Goal: Use online tool/utility: Use online tool/utility

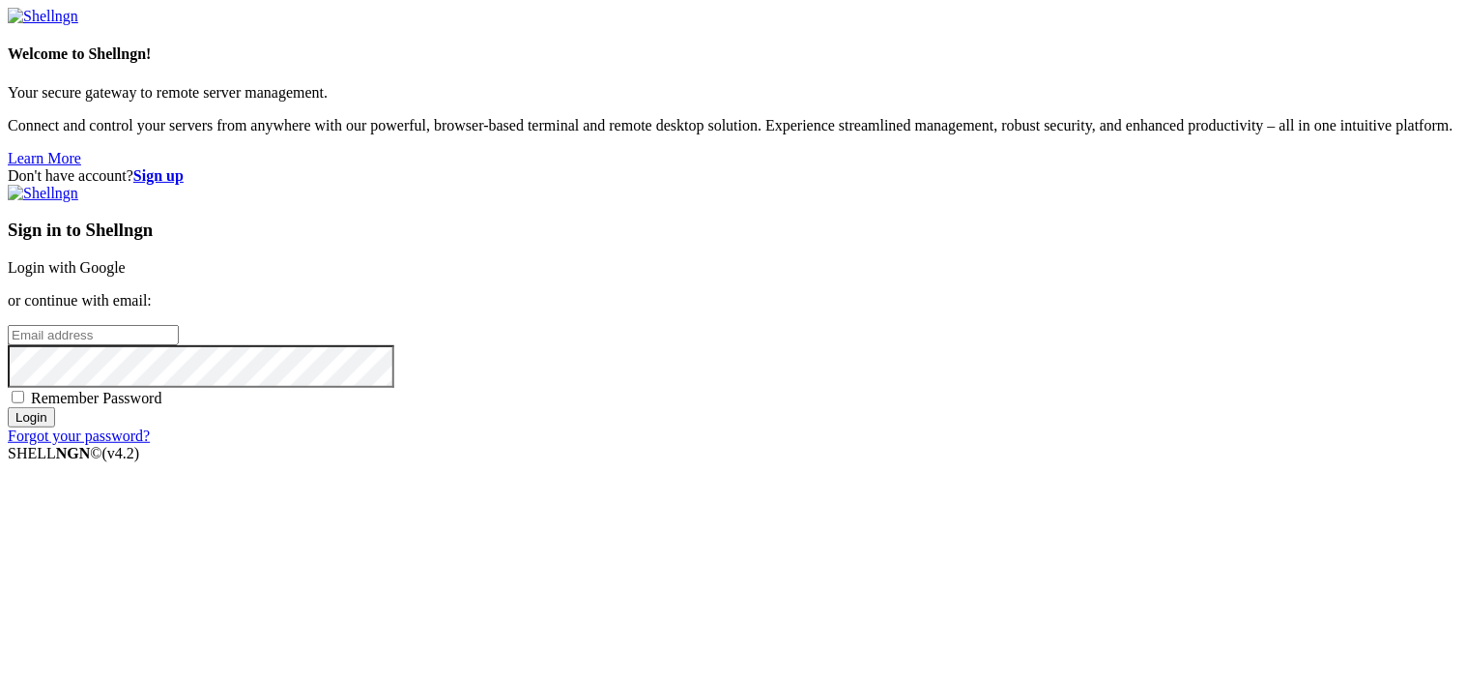
type input "root"
click at [126, 259] on link "Login with Google" at bounding box center [67, 267] width 118 height 16
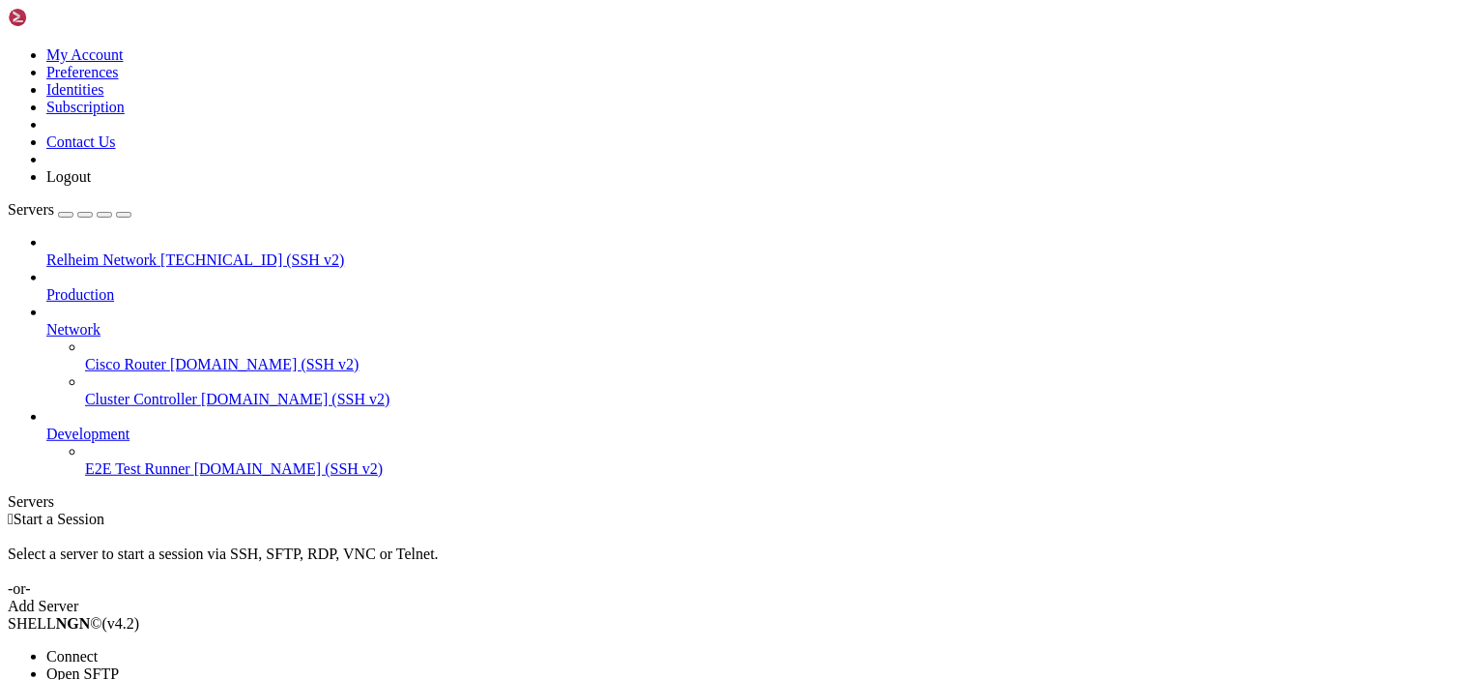
click at [98, 648] on span "Connect" at bounding box center [71, 656] width 51 height 16
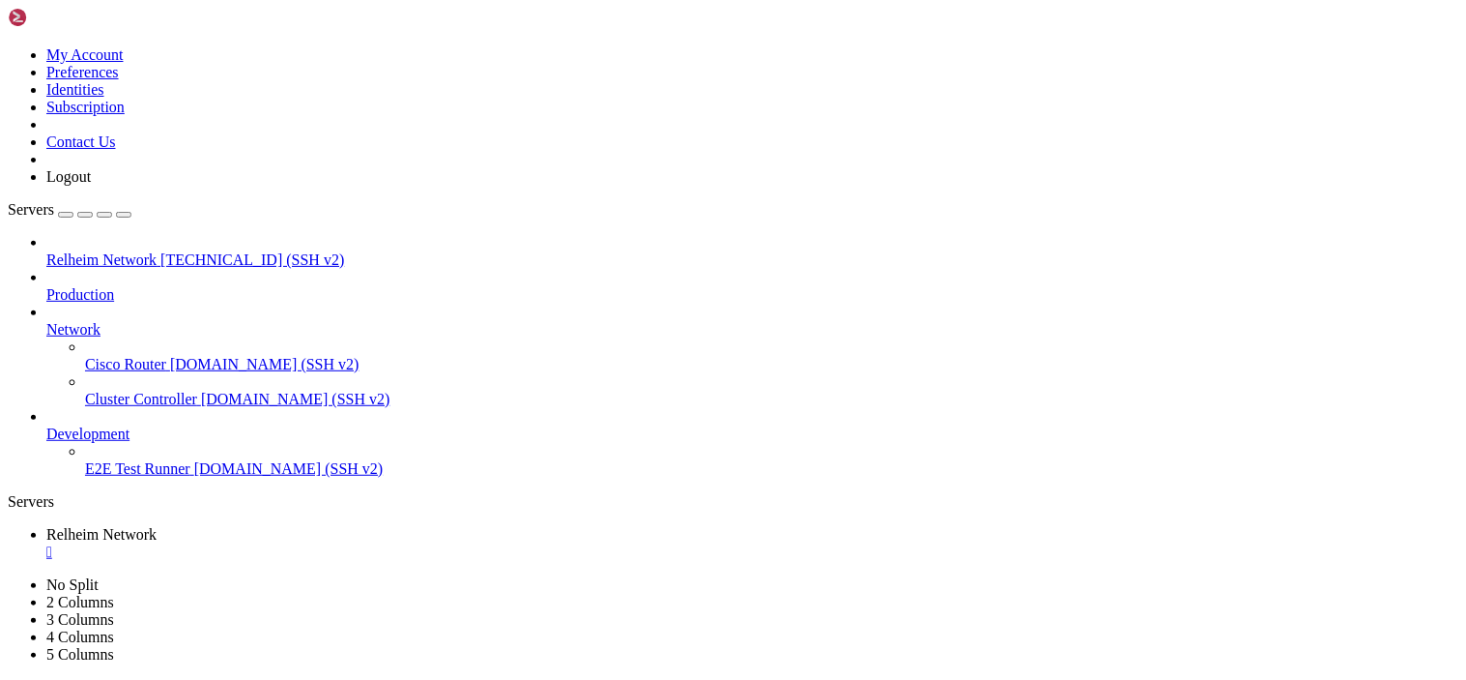
drag, startPoint x: 268, startPoint y: 1080, endPoint x: 30, endPoint y: 1001, distance: 250.3
drag, startPoint x: 393, startPoint y: 1067, endPoint x: 423, endPoint y: 1072, distance: 30.4
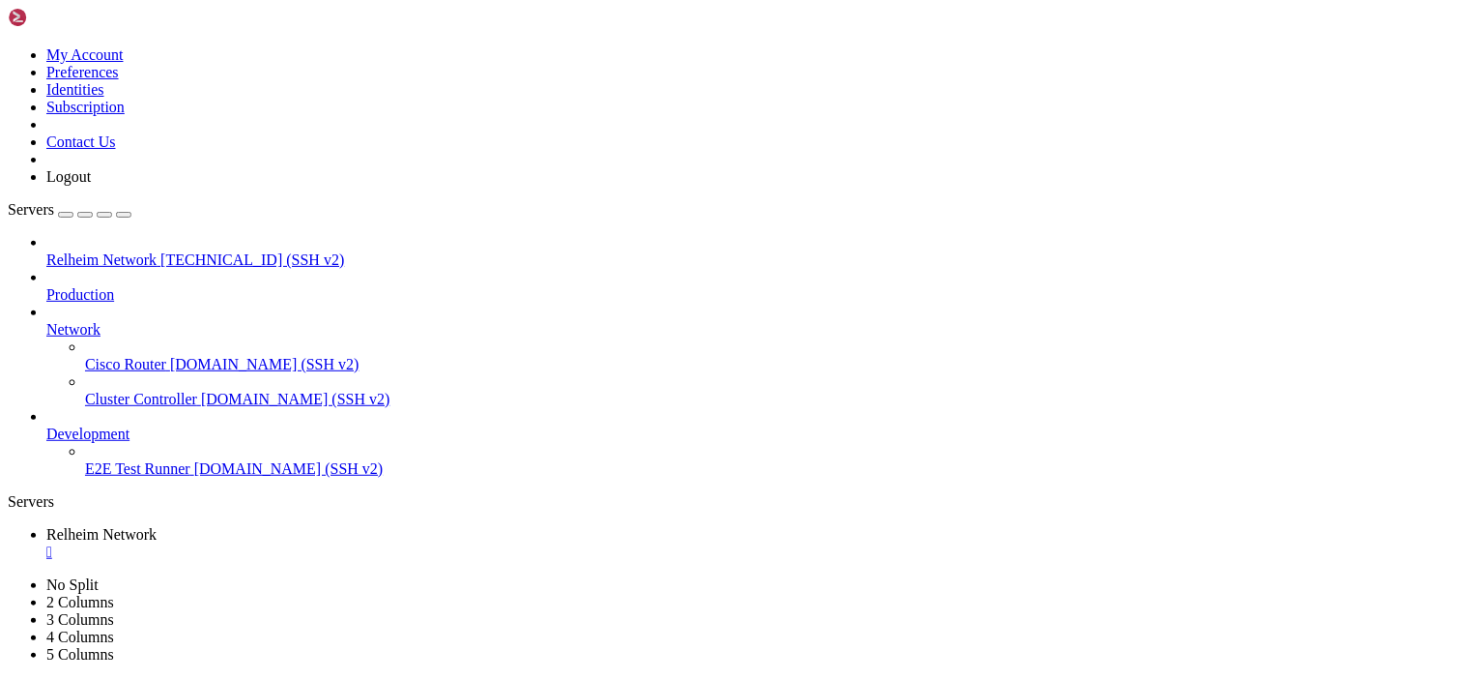
drag, startPoint x: 243, startPoint y: 1076, endPoint x: 16, endPoint y: 993, distance: 241.0
